Goal: Find specific page/section

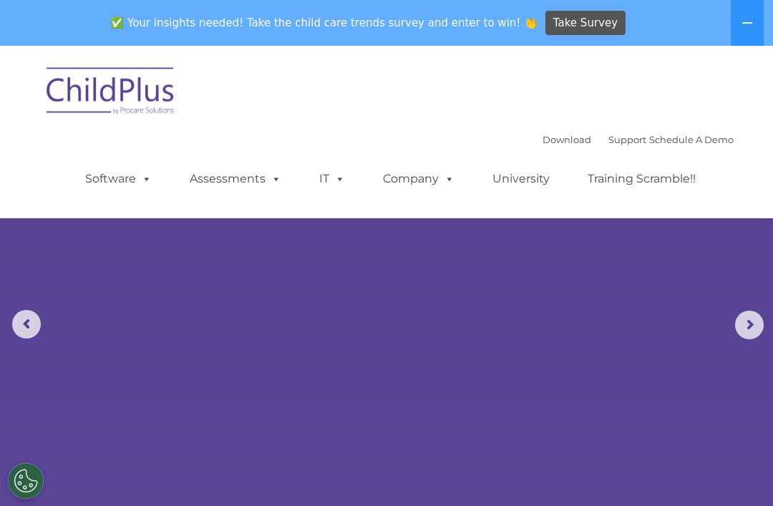
select select "MEDIUM"
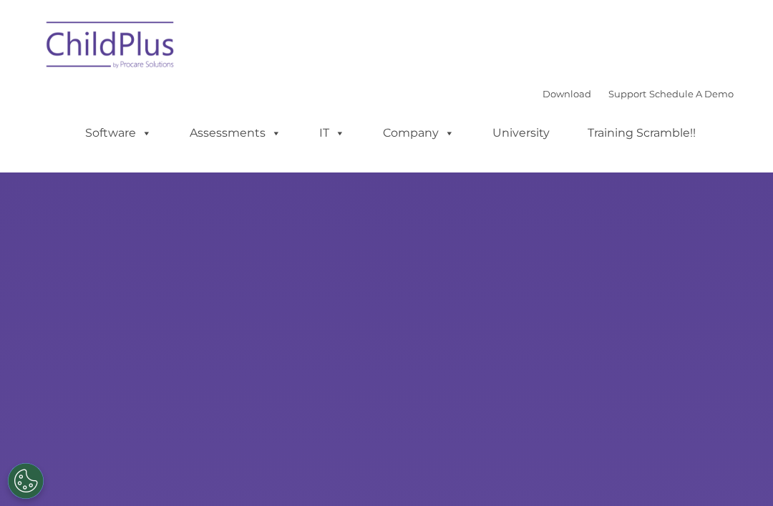
type input ""
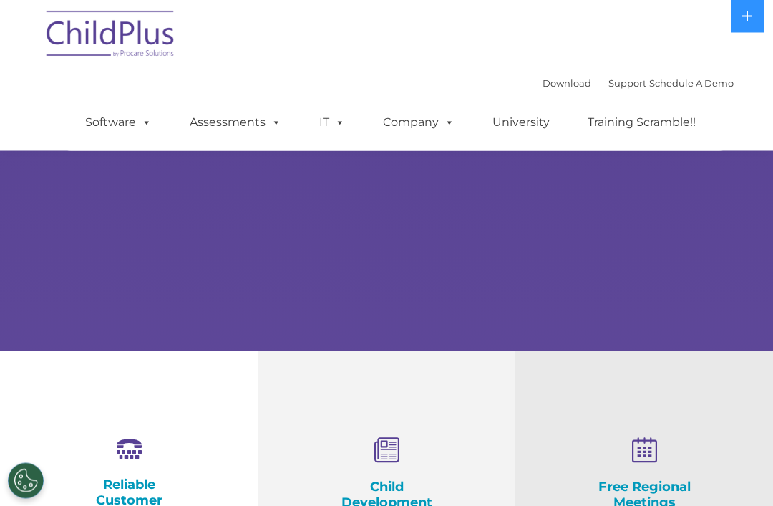
scroll to position [277, 0]
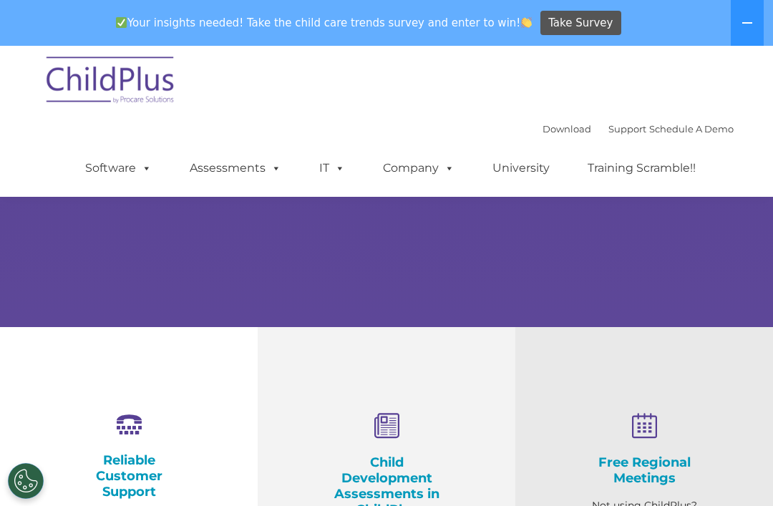
select select "MEDIUM"
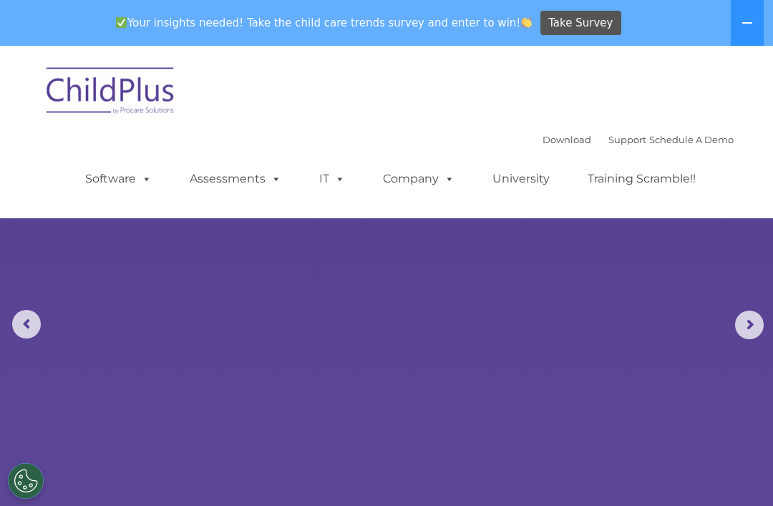
click at [747, 14] on button at bounding box center [747, 23] width 33 height 46
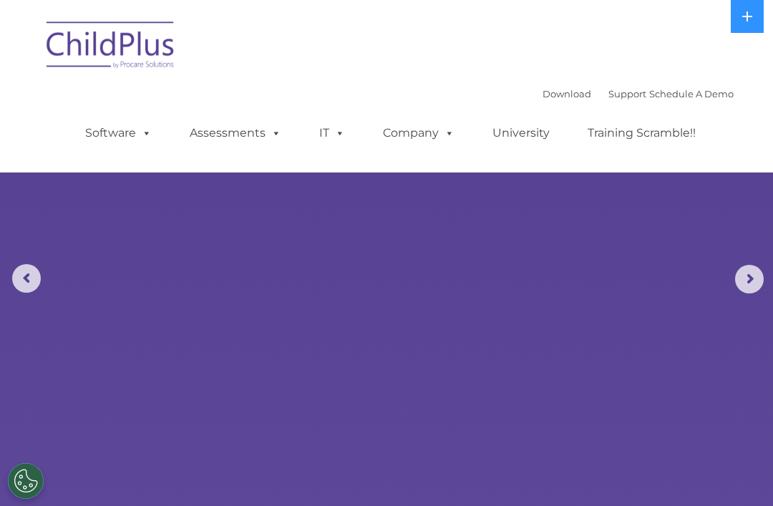
click at [748, 19] on icon at bounding box center [748, 16] width 10 height 10
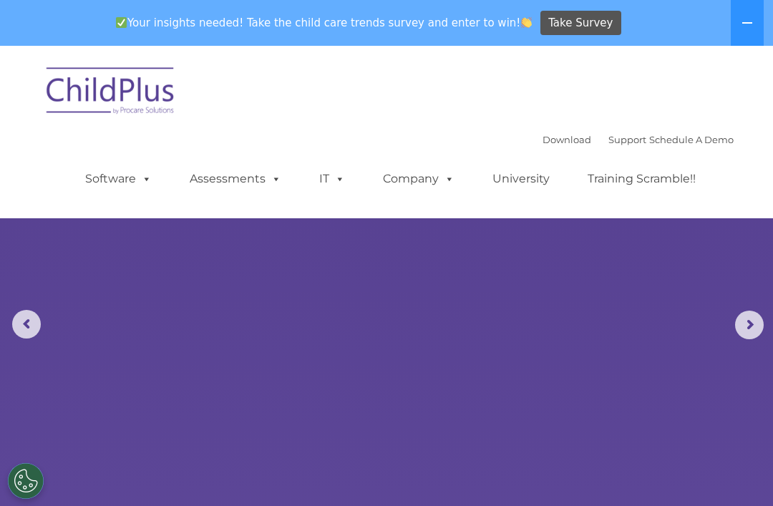
click at [748, 34] on button at bounding box center [747, 23] width 33 height 46
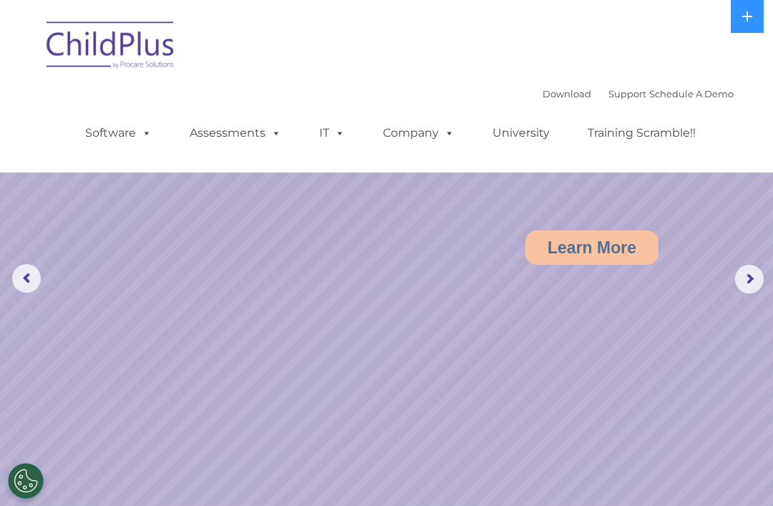
click at [759, 285] on rs-arrow at bounding box center [749, 279] width 29 height 29
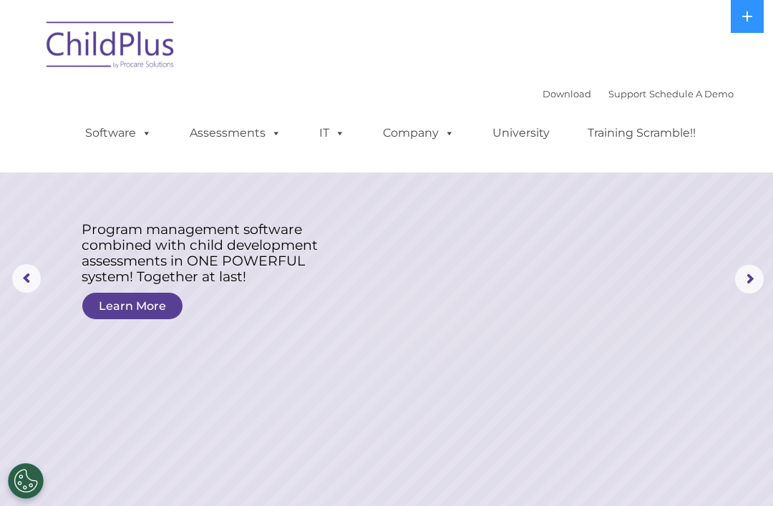
click at [271, 126] on span at bounding box center [274, 133] width 16 height 14
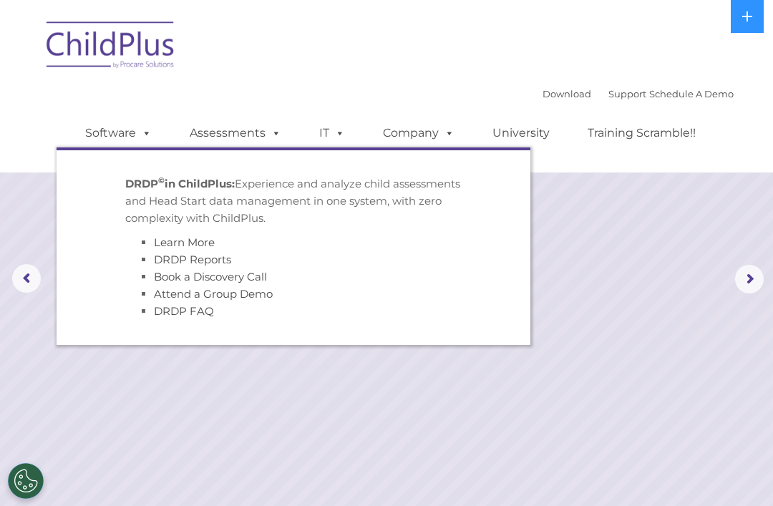
click at [294, 75] on div "Download Support | Schedule A Demo  MENU MENU Software ChildPlus: The original…" at bounding box center [386, 86] width 695 height 151
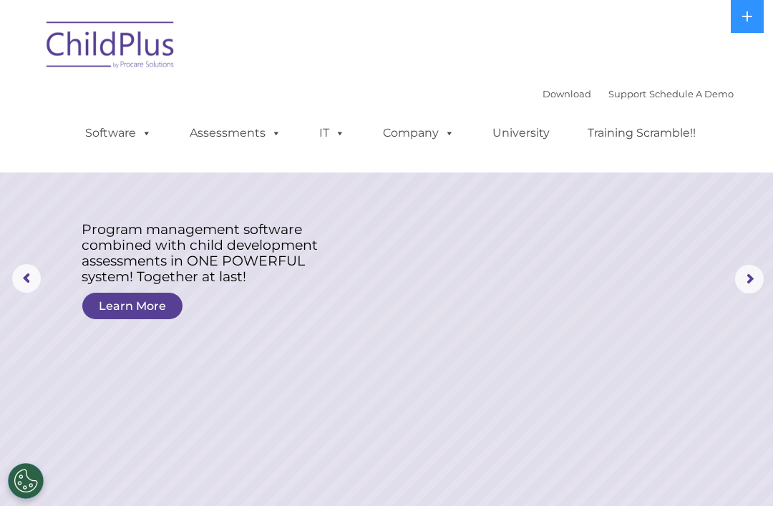
click at [150, 126] on span at bounding box center [144, 133] width 16 height 14
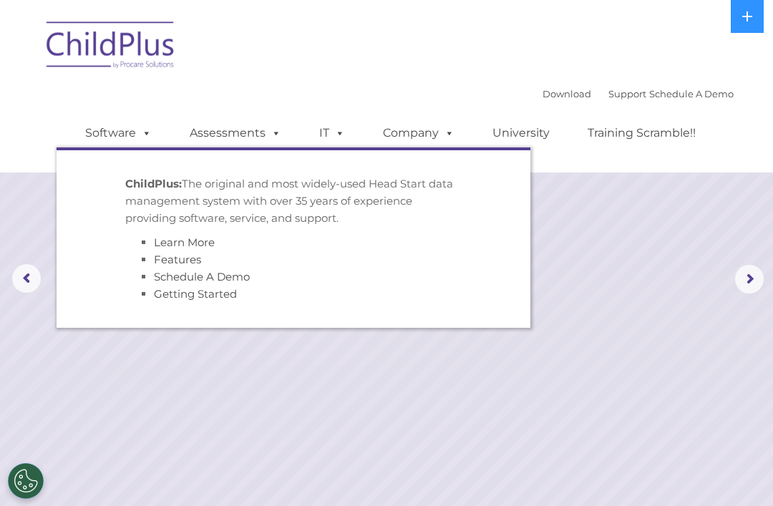
click at [403, 48] on div "Download Support | Schedule A Demo  MENU MENU Software ChildPlus: The original…" at bounding box center [386, 86] width 695 height 151
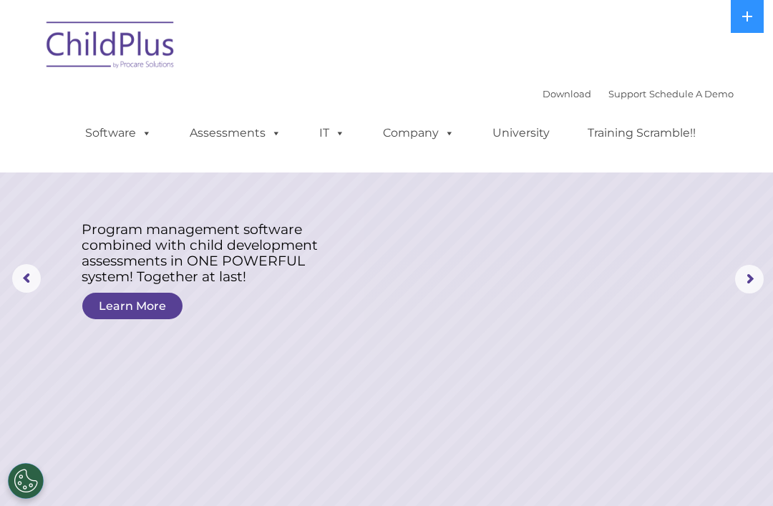
click at [132, 60] on img at bounding box center [110, 47] width 143 height 72
click at [147, 24] on img at bounding box center [110, 47] width 143 height 72
click at [153, 40] on img at bounding box center [110, 47] width 143 height 72
